Goal: Task Accomplishment & Management: Use online tool/utility

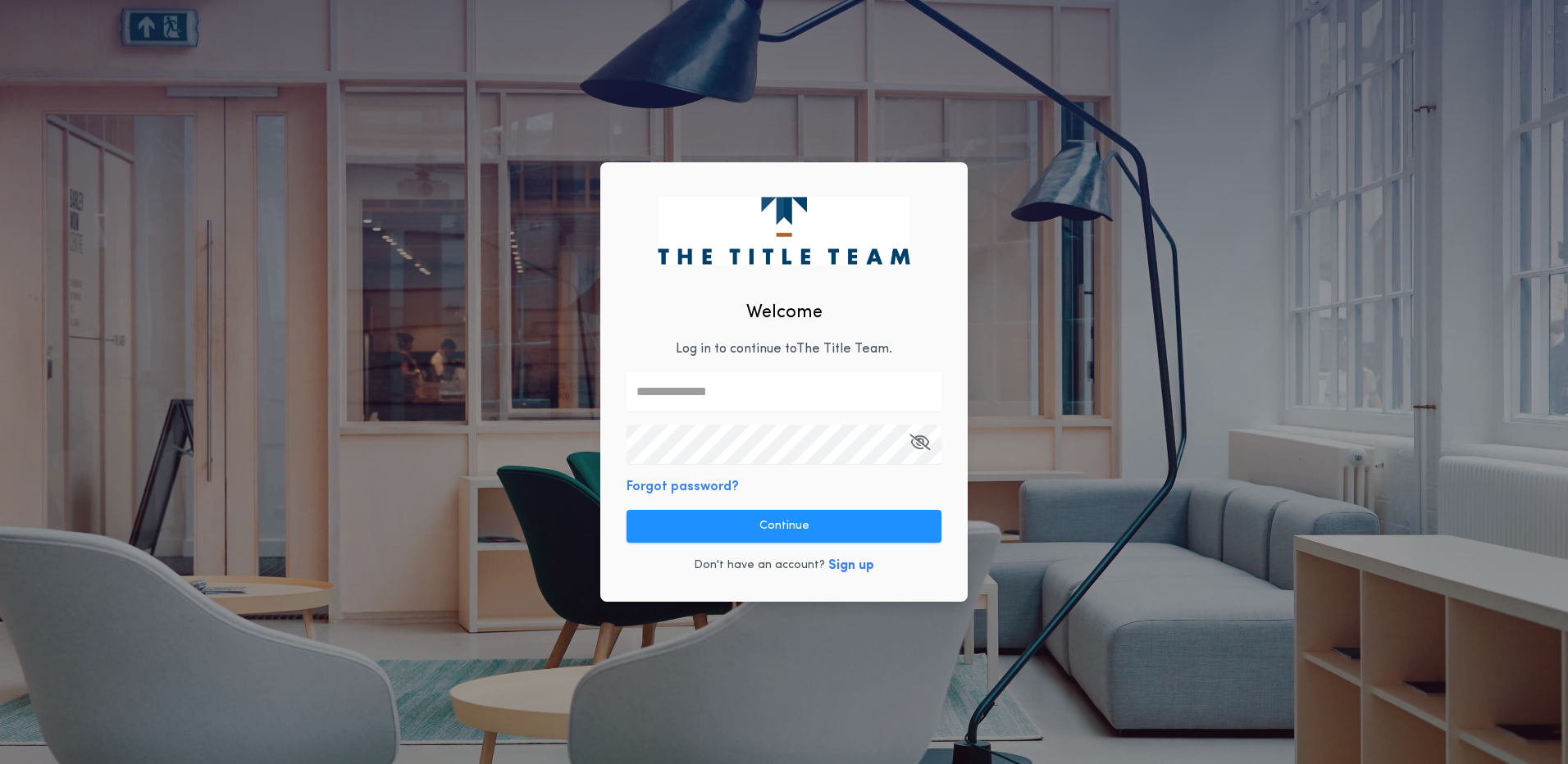
click at [641, 386] on input "text" at bounding box center [784, 391] width 315 height 40
type input "**********"
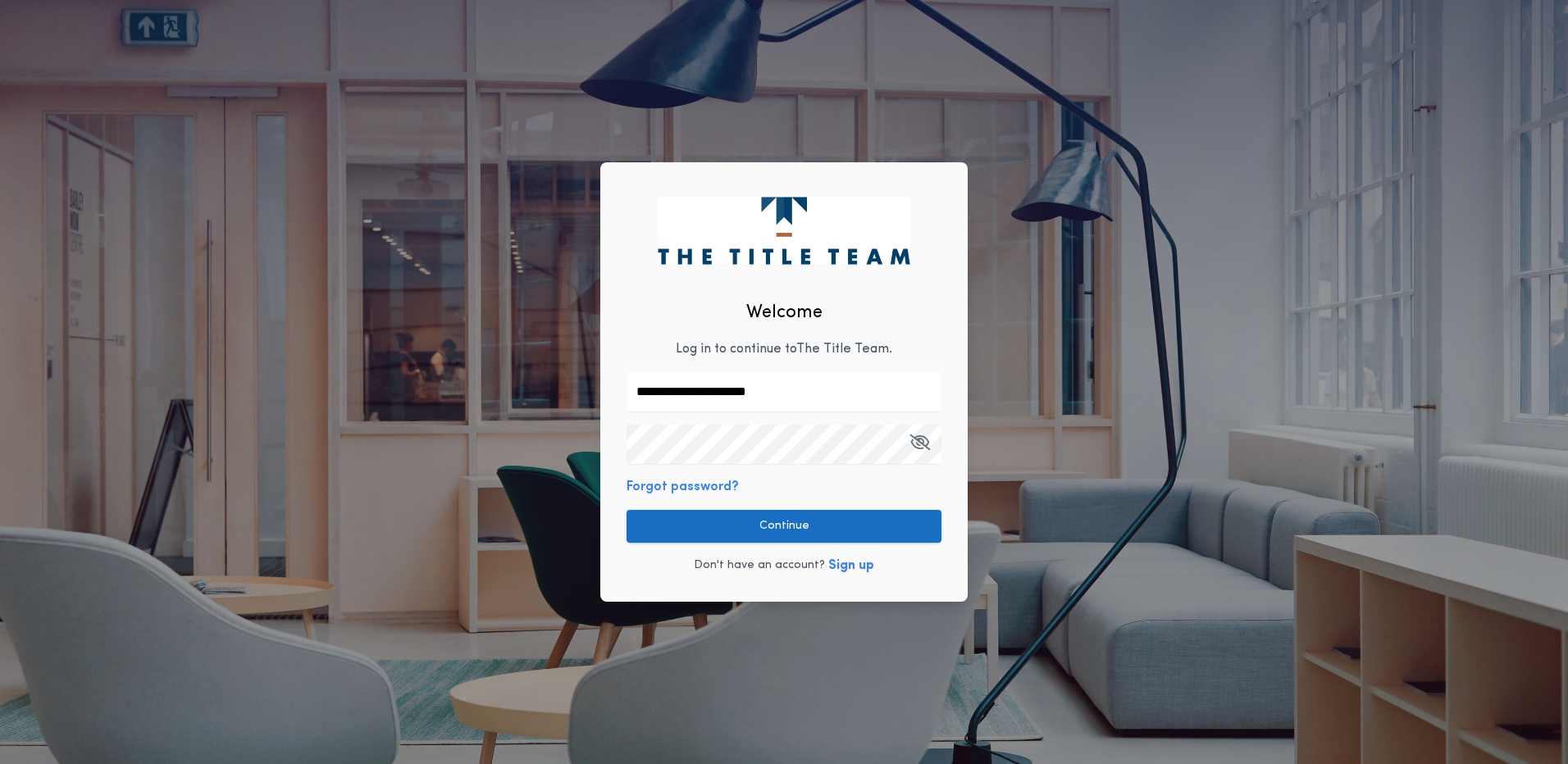
click at [781, 523] on button "Continue" at bounding box center [784, 527] width 315 height 33
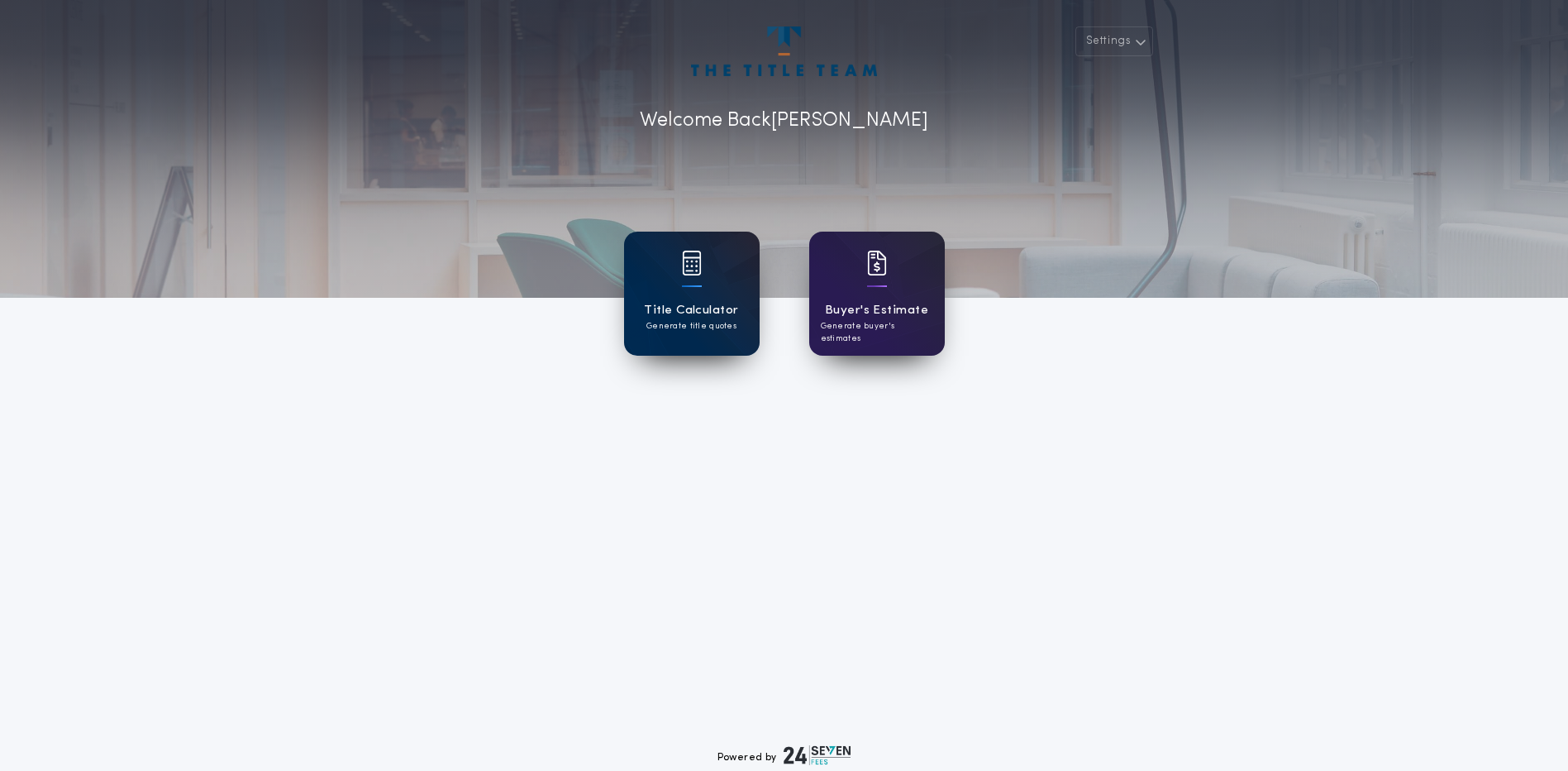
click at [684, 287] on div at bounding box center [692, 274] width 19 height 46
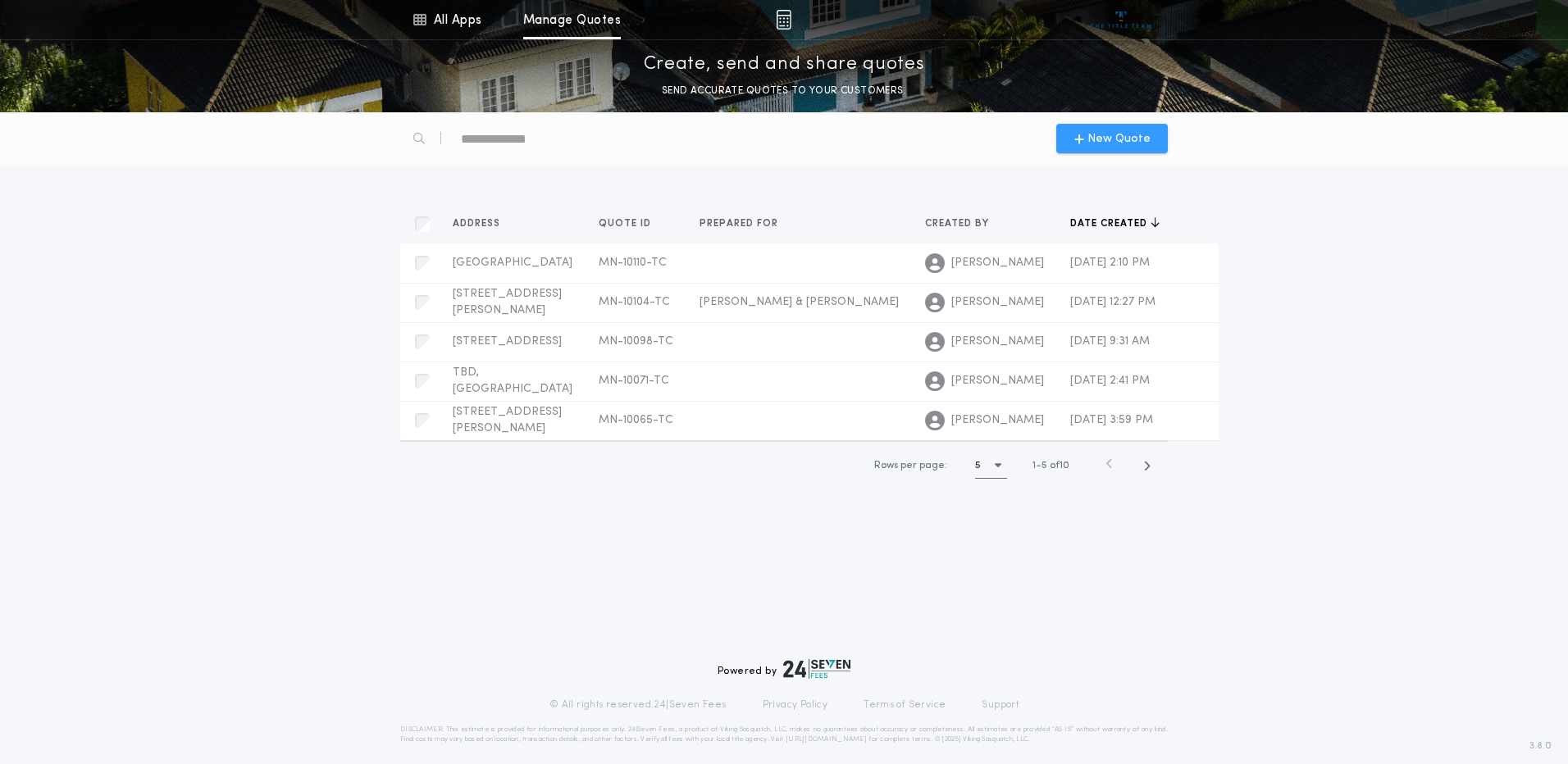
click at [1106, 138] on span "New Quote" at bounding box center [1119, 139] width 64 height 17
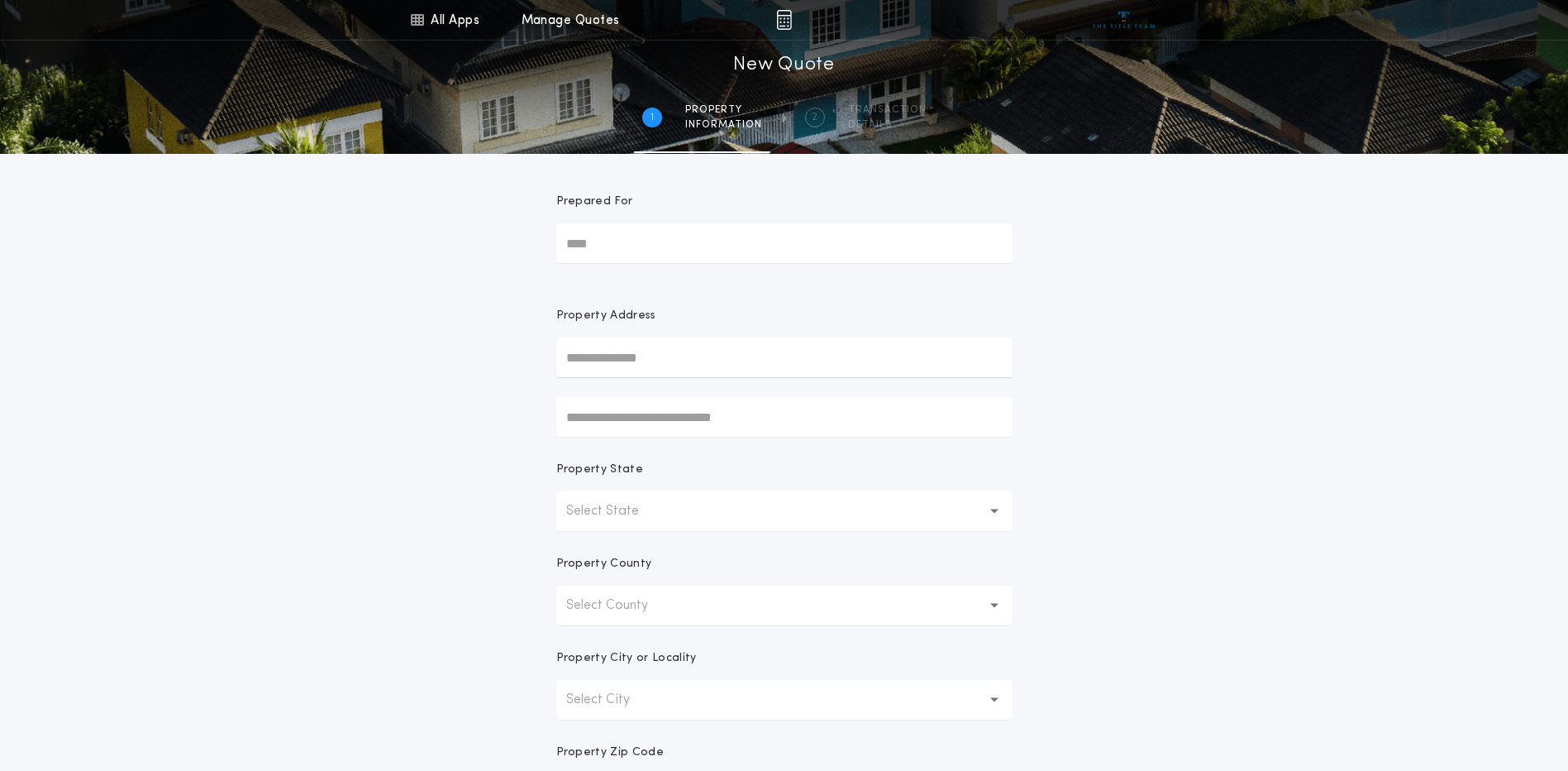
click at [641, 363] on input "text" at bounding box center [784, 357] width 457 height 40
type input "**********"
click at [773, 401] on button "[STREET_ADDRESS][PERSON_NAME]" at bounding box center [784, 390] width 457 height 25
type input "**********"
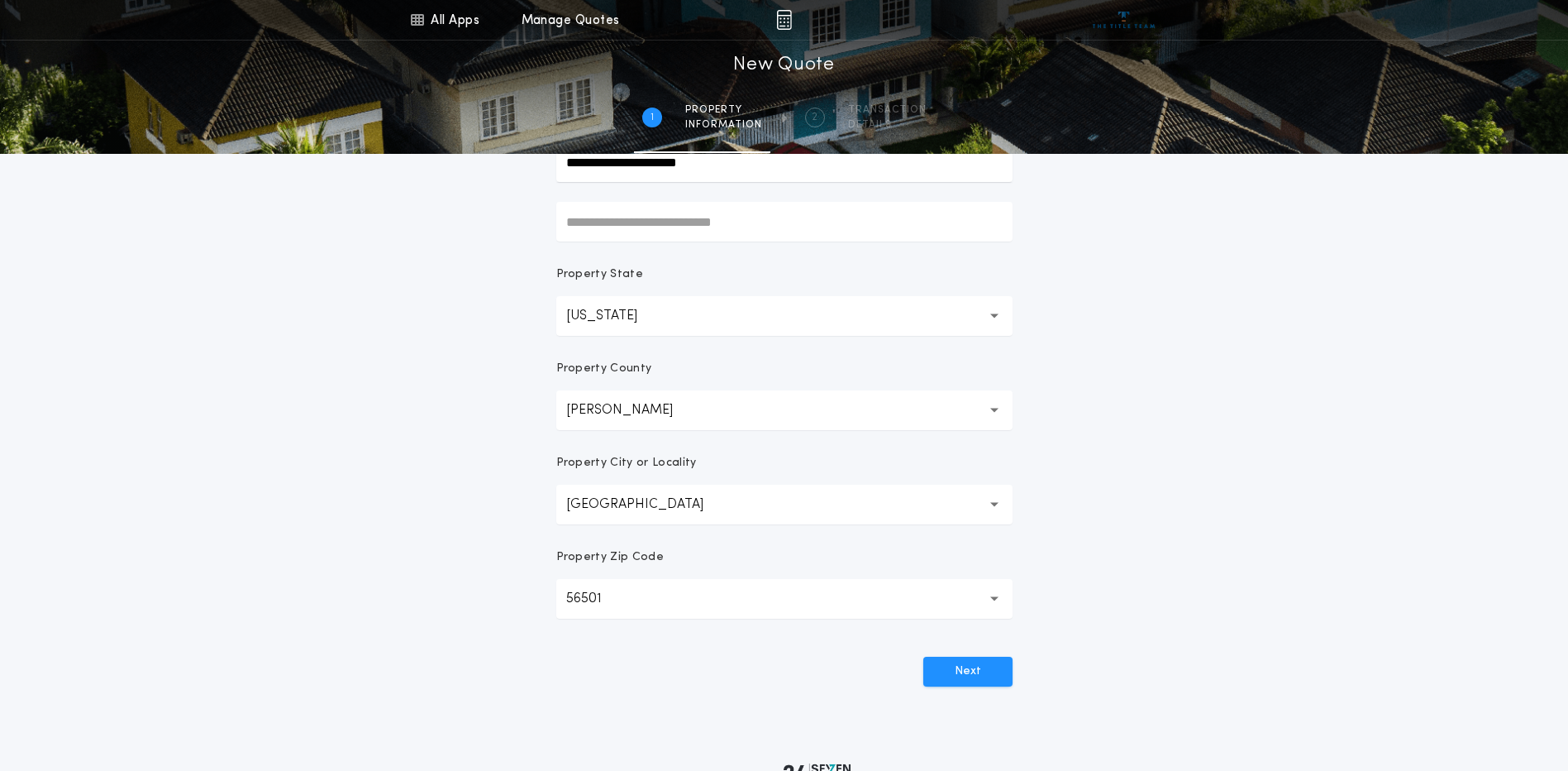
scroll to position [248, 0]
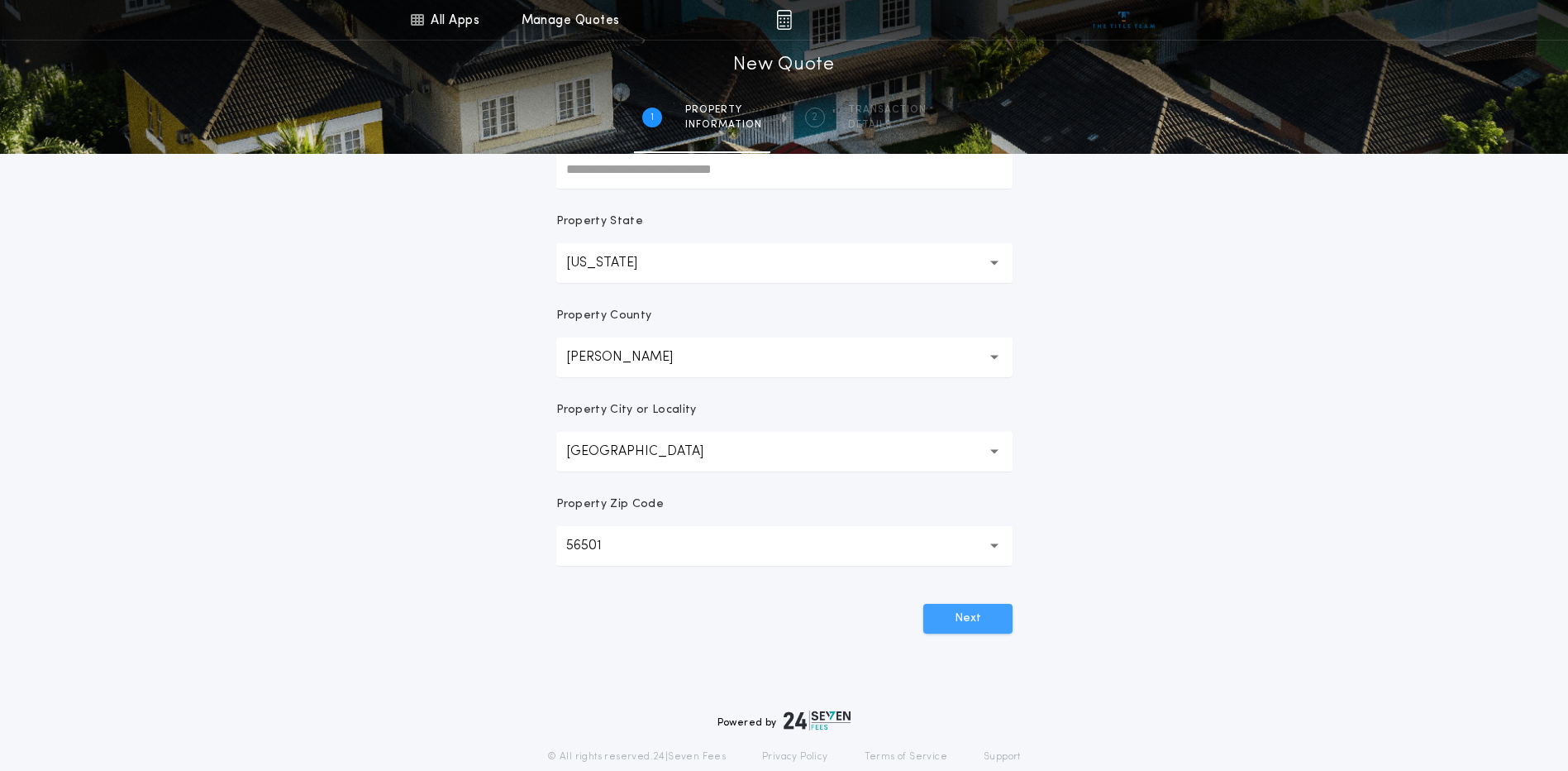
click at [978, 615] on button "Next" at bounding box center [968, 619] width 89 height 30
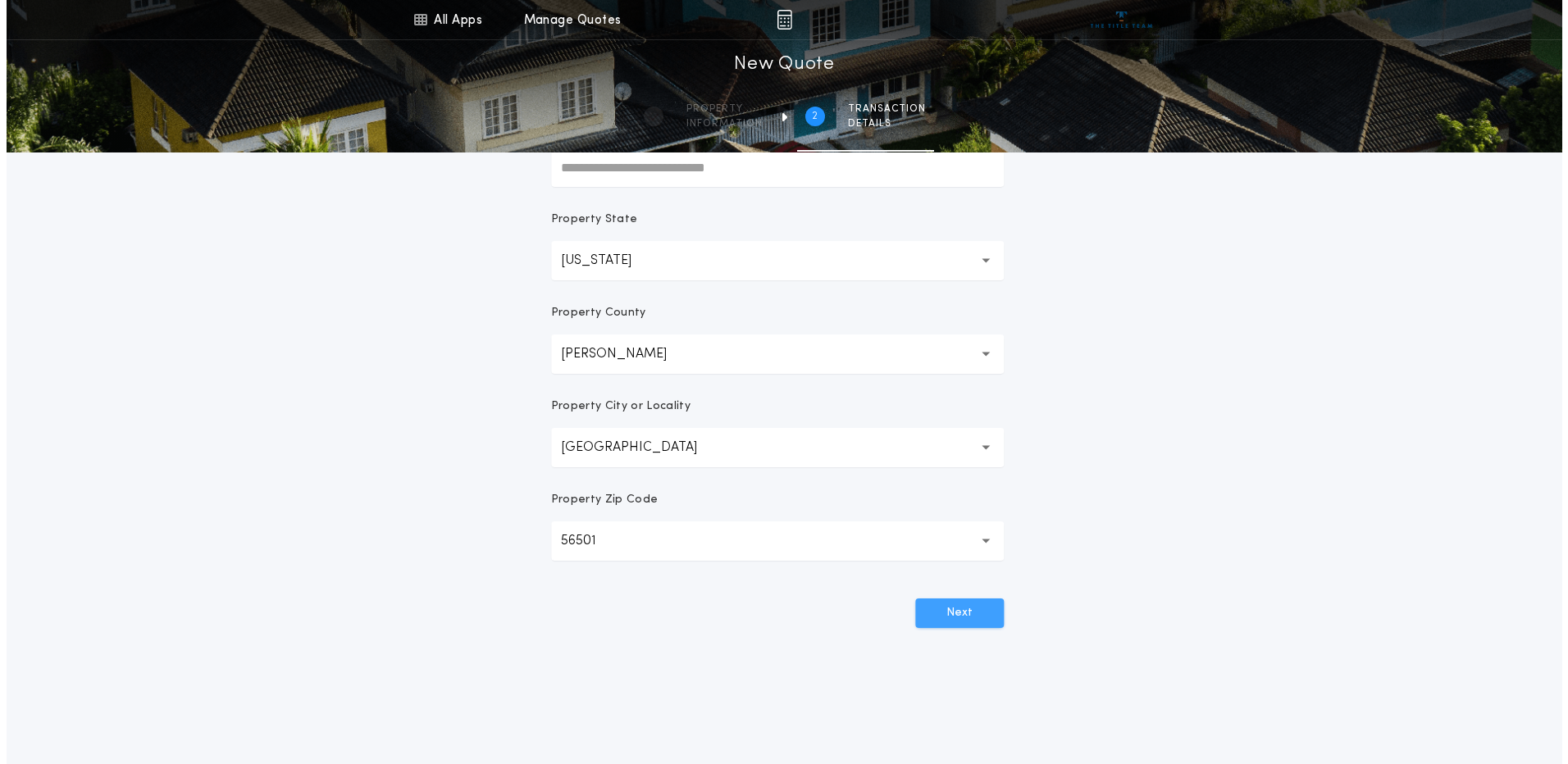
scroll to position [0, 0]
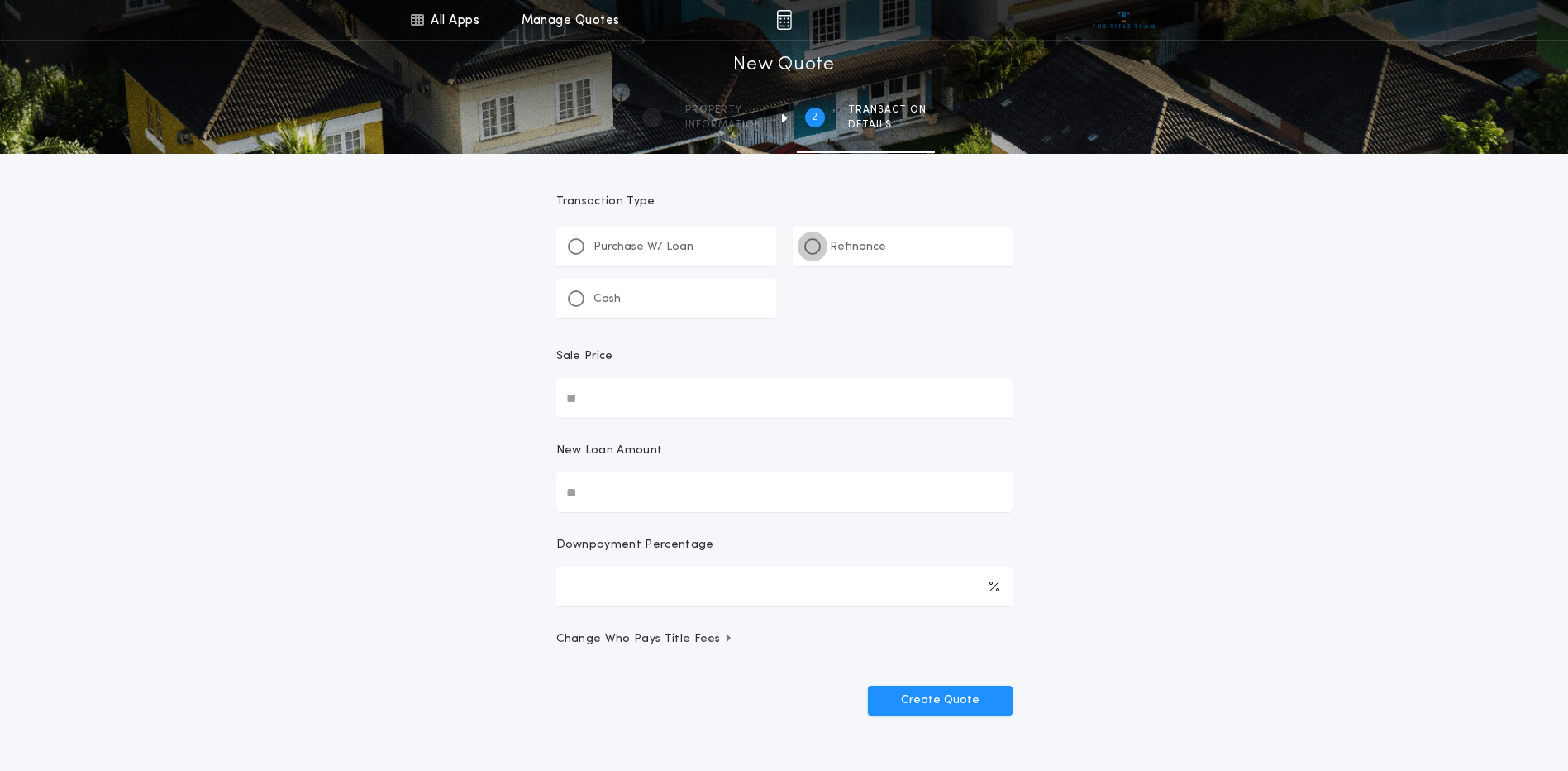
click at [816, 243] on div at bounding box center [812, 246] width 8 height 8
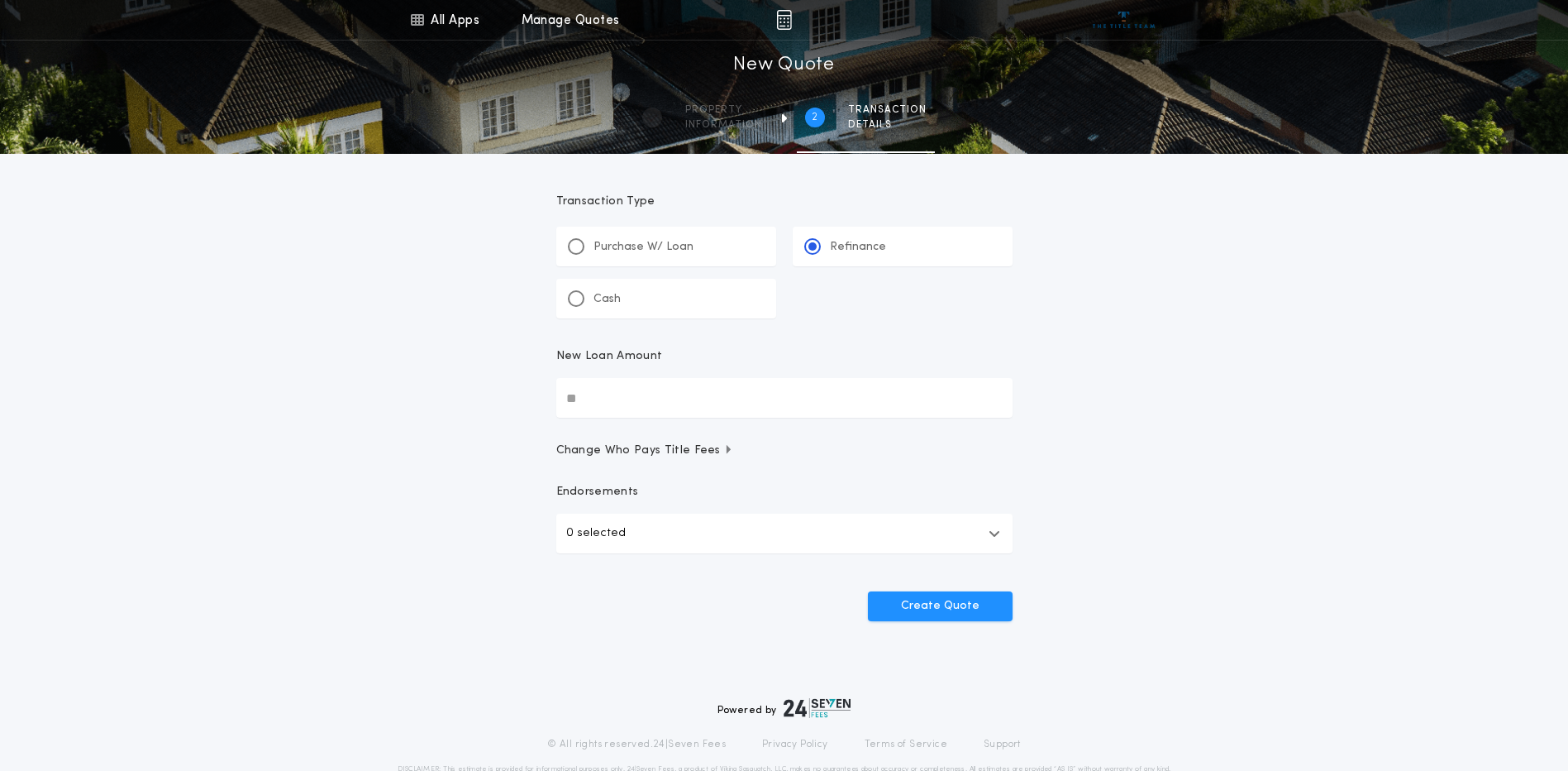
drag, startPoint x: 594, startPoint y: 401, endPoint x: 529, endPoint y: 399, distance: 65.0
click at [529, 399] on div "All Apps Title Calculator Buyer's Estimate Menu All Apps Manage Quotes 2 /2 New…" at bounding box center [784, 342] width 1568 height 685
type input "********"
click at [675, 549] on button "0 selected" at bounding box center [784, 533] width 457 height 40
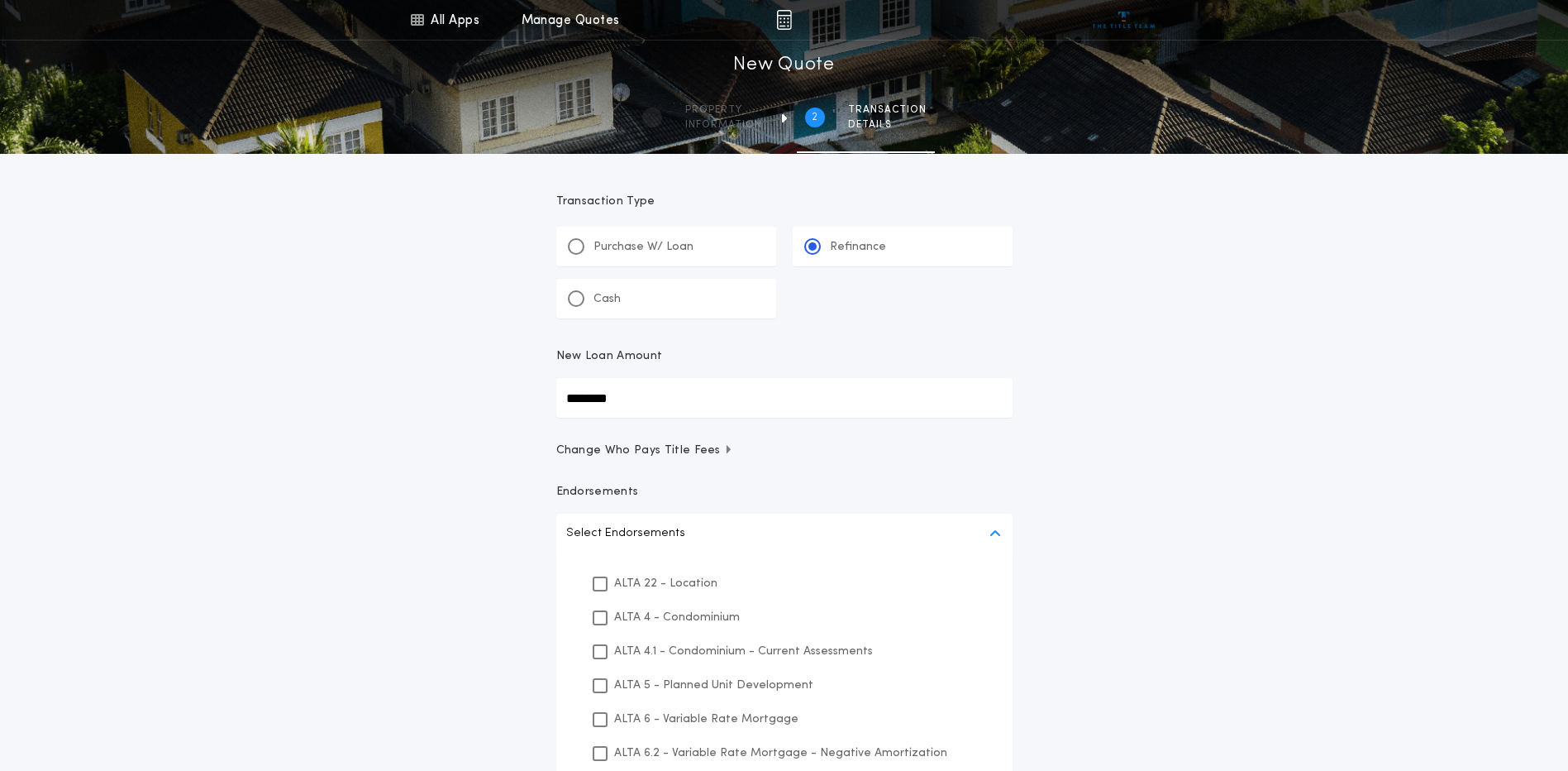
click at [1132, 542] on div "All Apps Title Calculator Buyer's Estimate Menu All Apps Manage Quotes 2 /2 New…" at bounding box center [784, 508] width 1568 height 1016
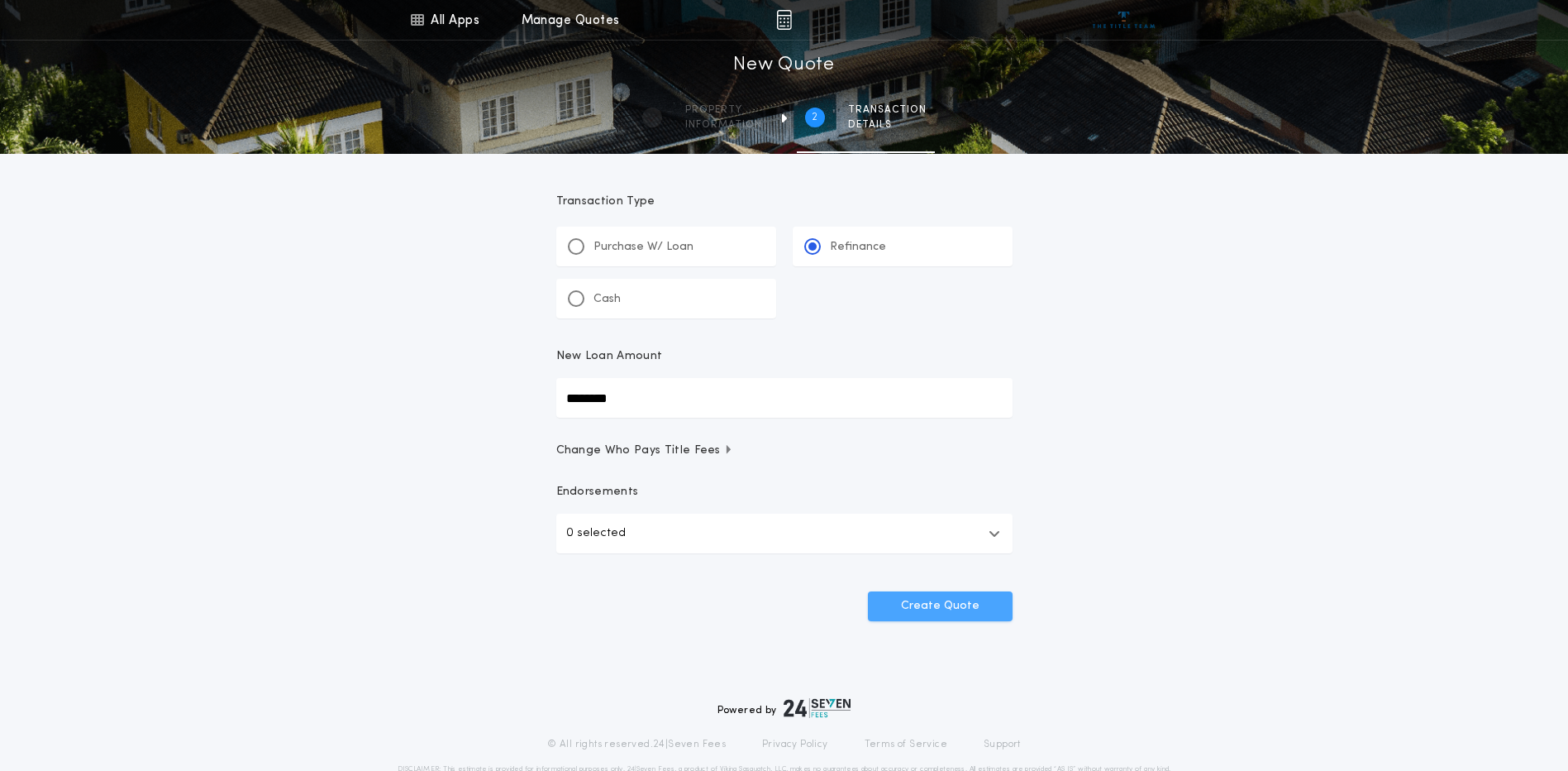
click at [991, 593] on button "Create Quote" at bounding box center [940, 607] width 145 height 30
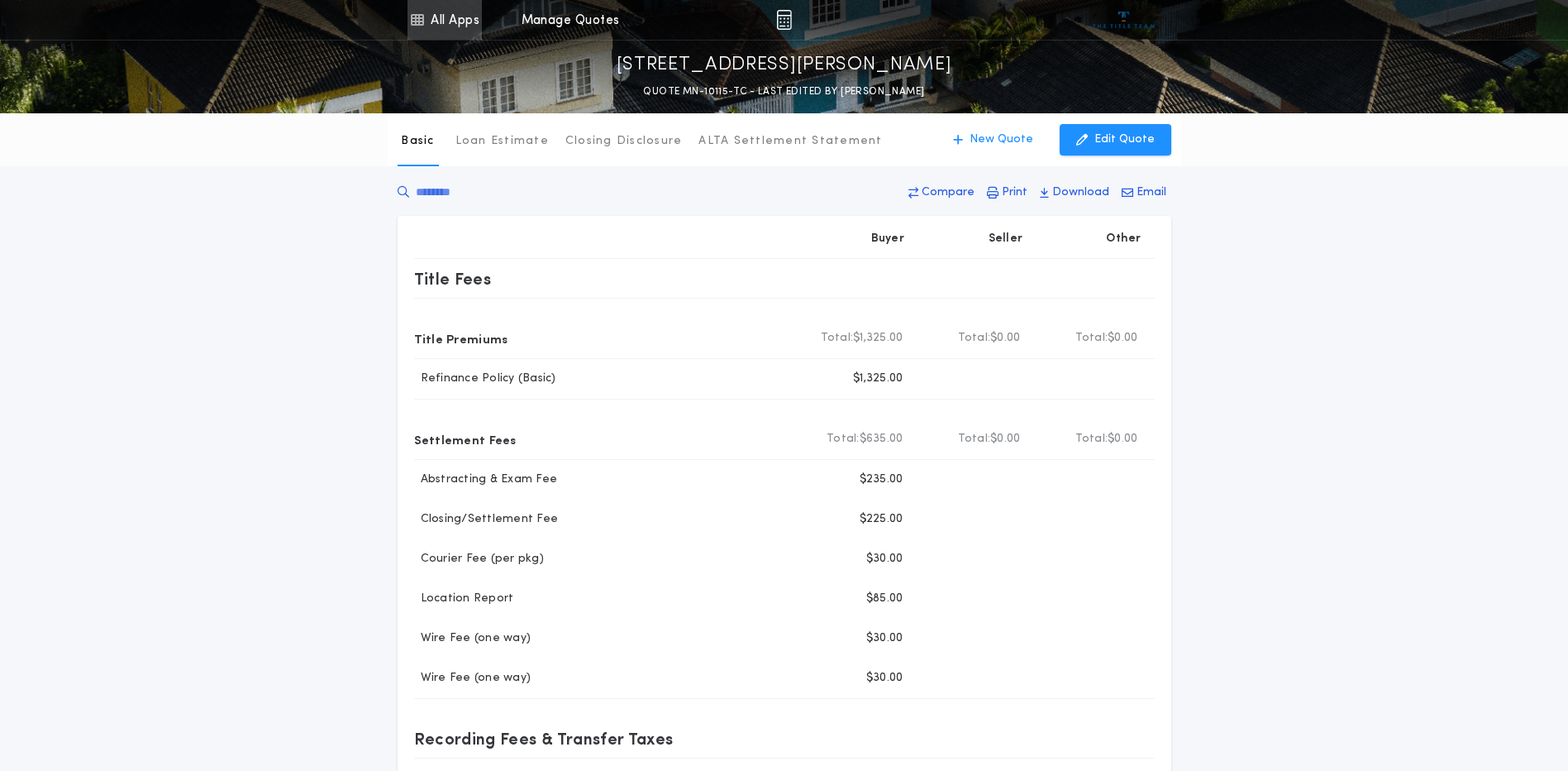
click at [464, 23] on link "All Apps" at bounding box center [445, 20] width 74 height 40
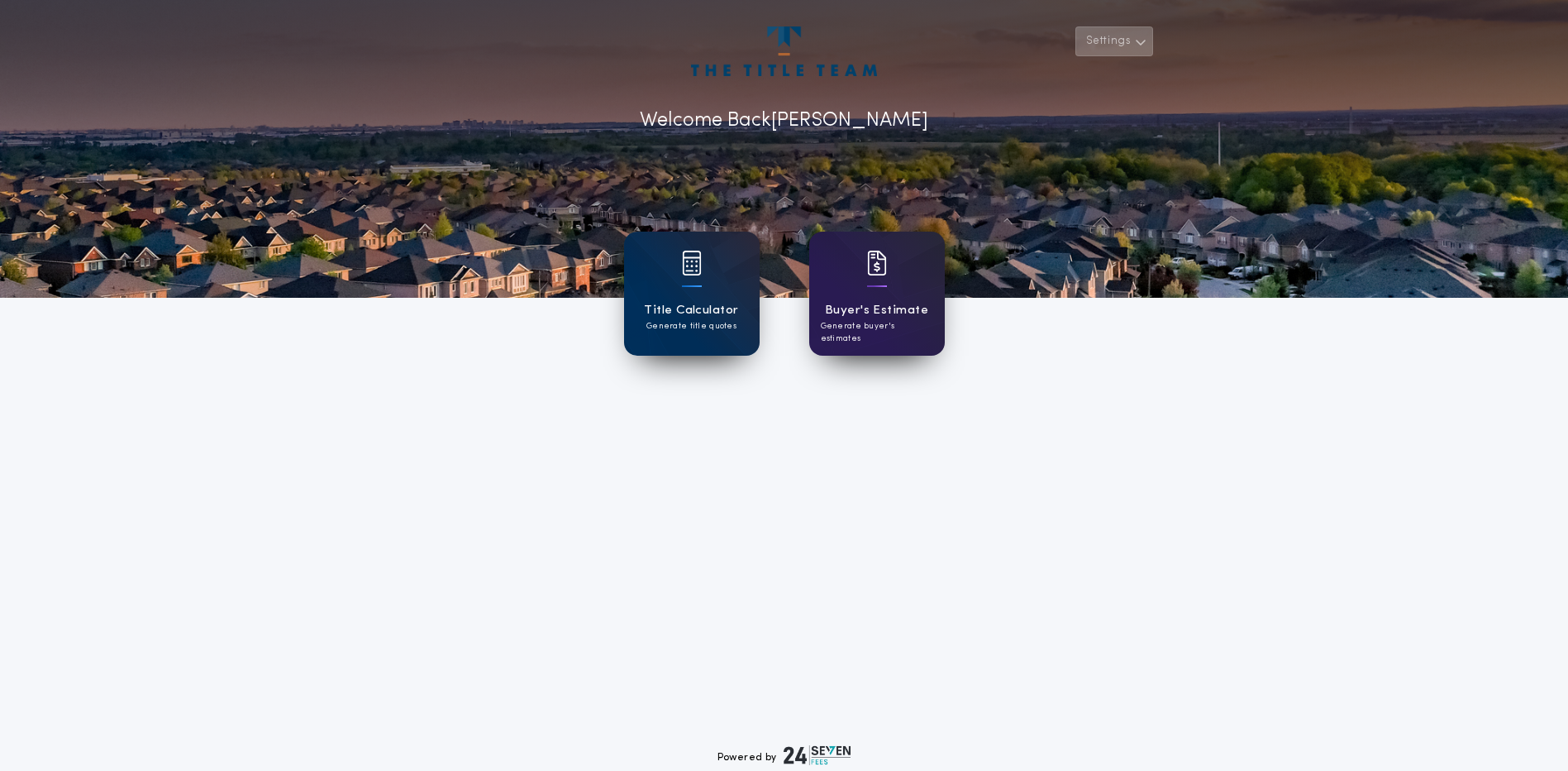
click at [1130, 43] on button "Settings" at bounding box center [1114, 41] width 78 height 30
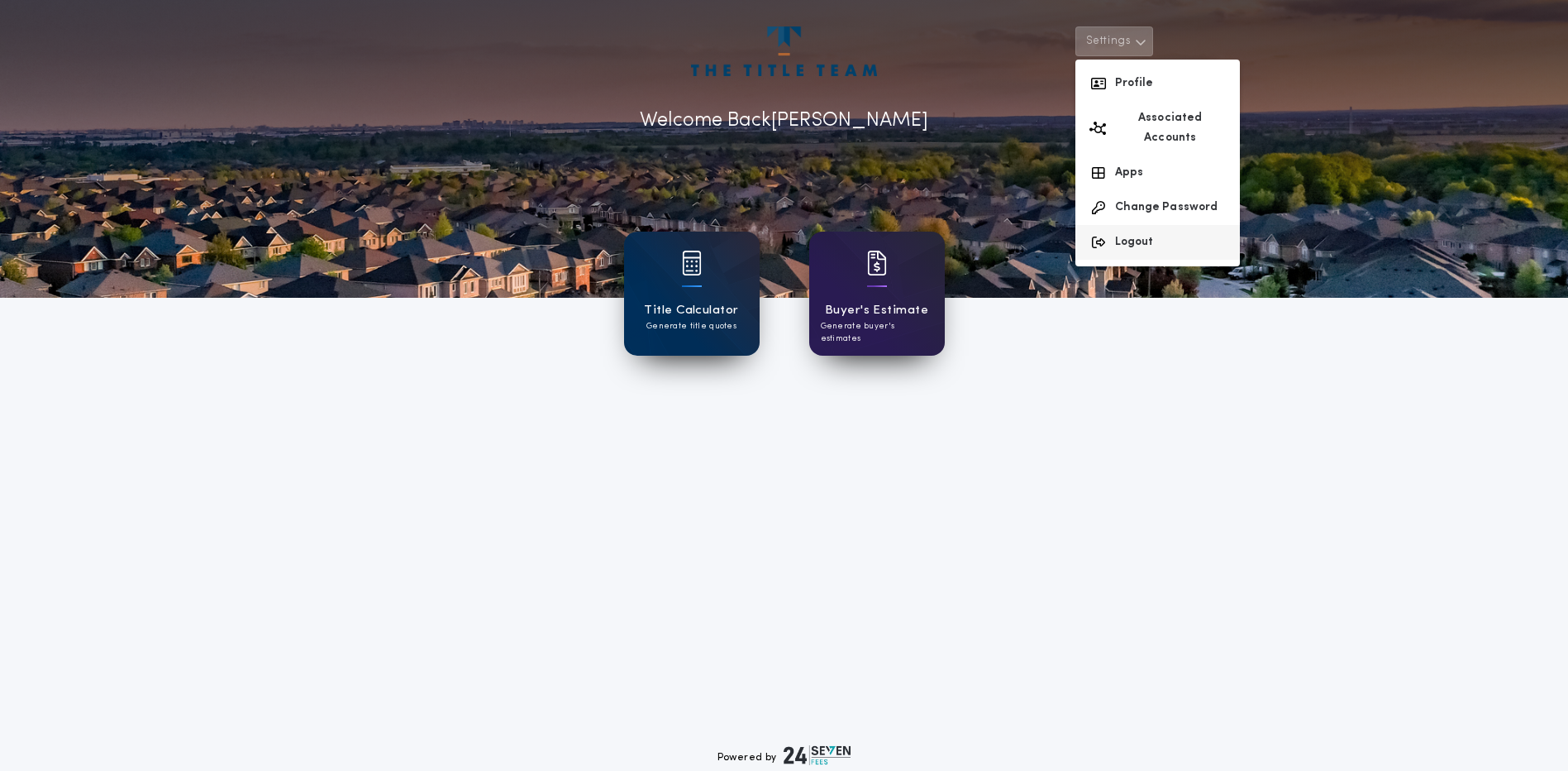
click at [1130, 225] on button "Logout" at bounding box center [1157, 242] width 164 height 34
